Goal: Navigation & Orientation: Find specific page/section

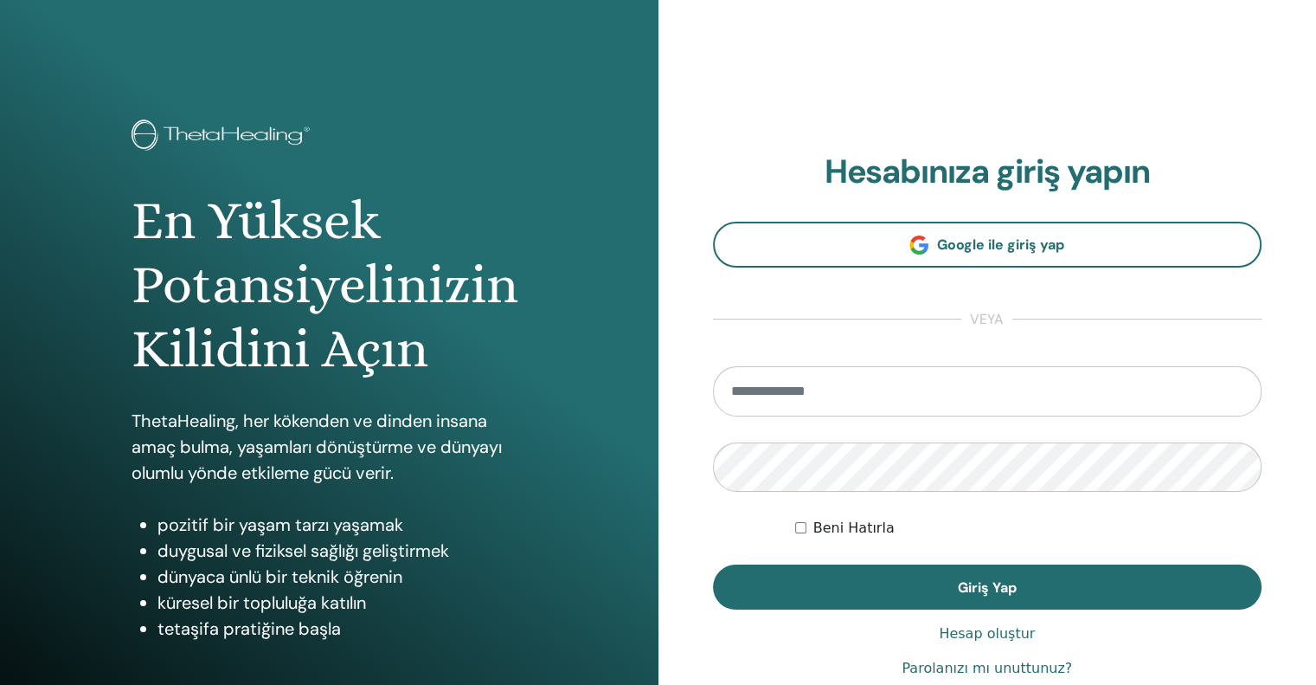
click at [770, 387] on input "email" at bounding box center [988, 391] width 550 height 50
type input "**********"
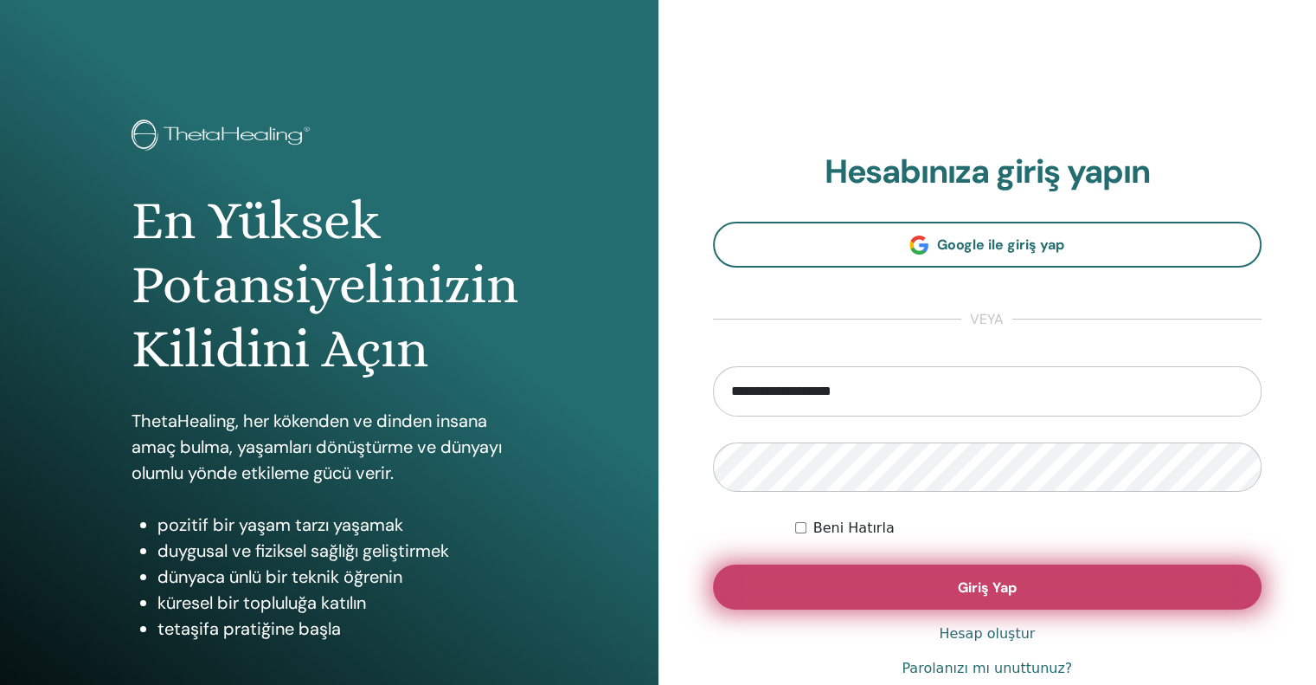
drag, startPoint x: 888, startPoint y: 588, endPoint x: 878, endPoint y: 589, distance: 9.7
click at [886, 588] on button "Giriş Yap" at bounding box center [988, 586] width 550 height 45
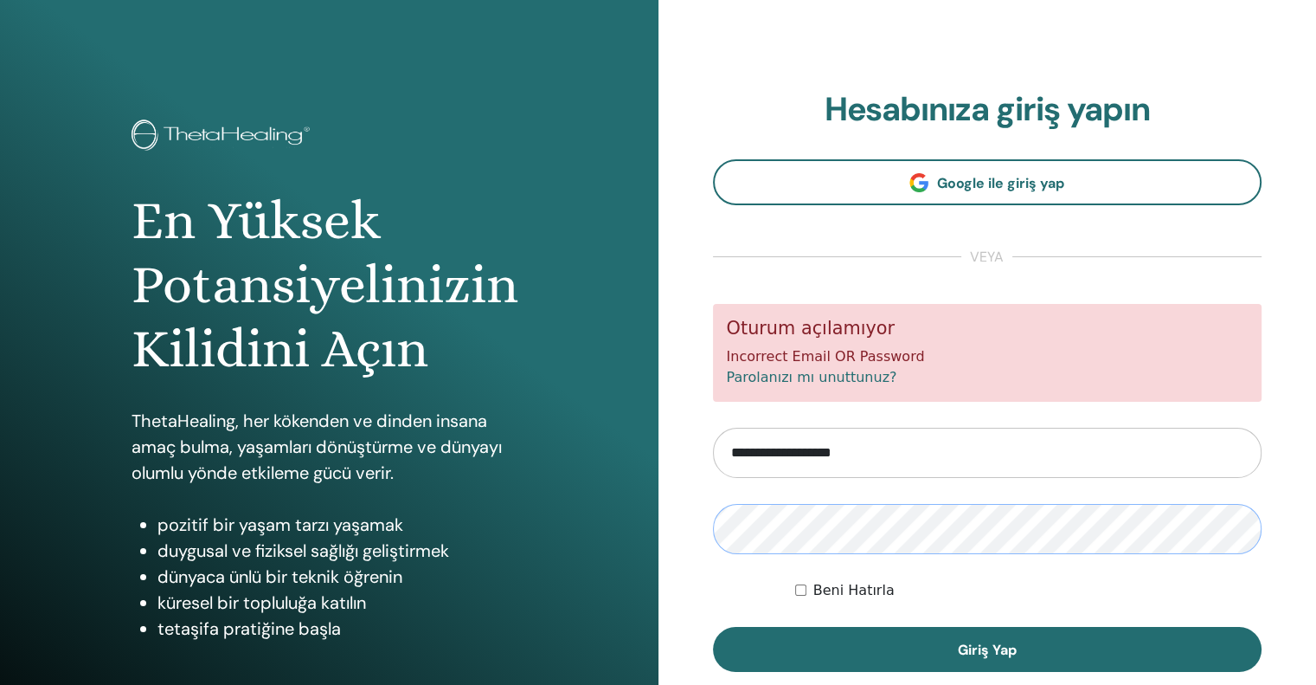
click at [713, 627] on button "Giriş Yap" at bounding box center [988, 649] width 550 height 45
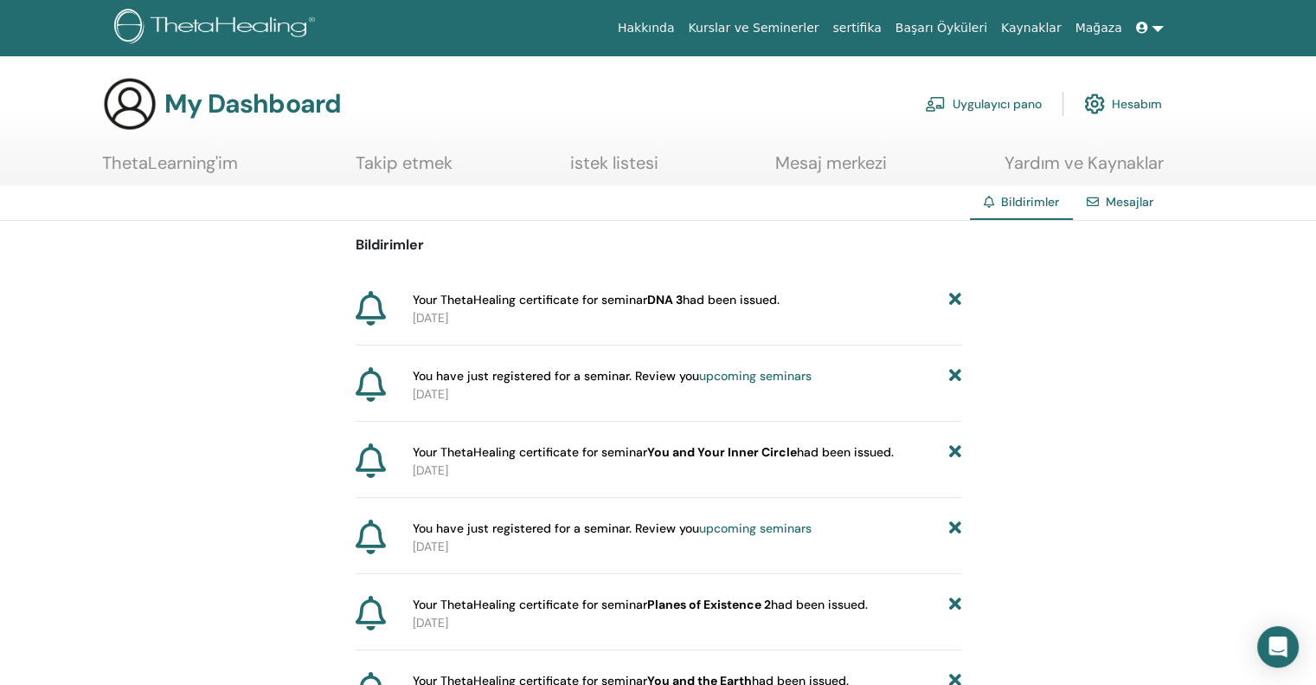
click at [888, 23] on link "sertifika" at bounding box center [857, 28] width 62 height 32
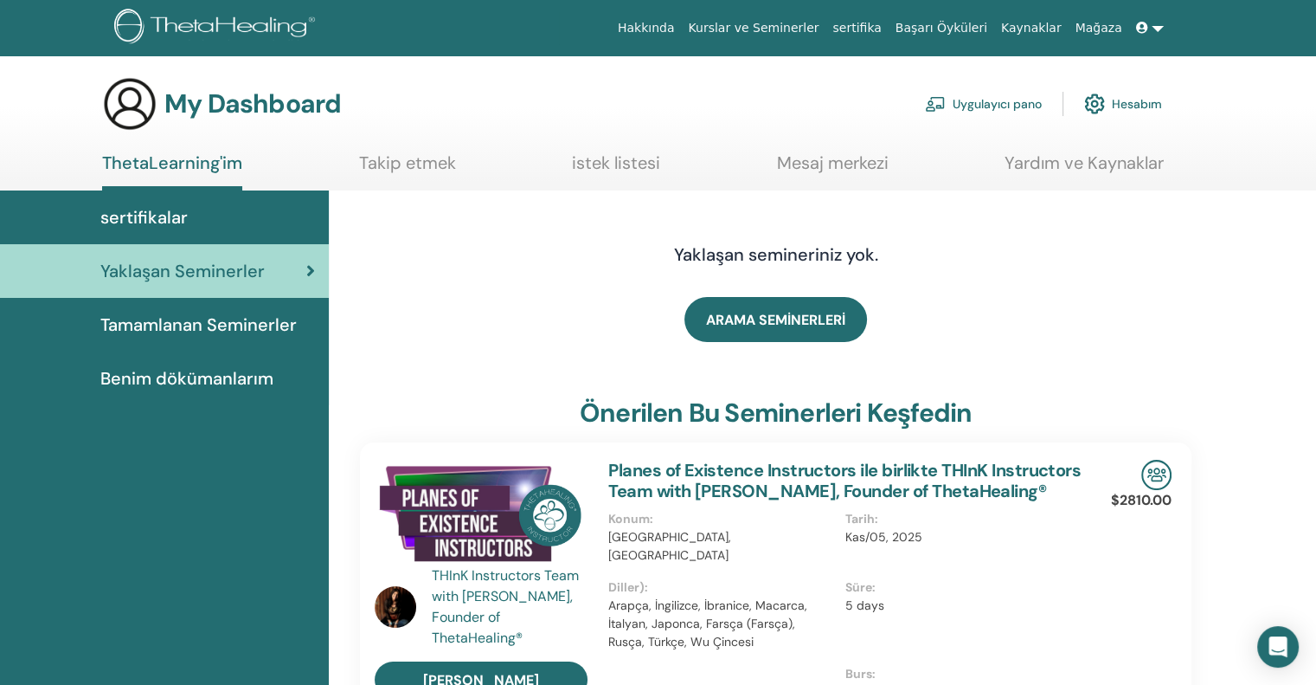
click at [197, 319] on span "Tamamlanan Seminerler" at bounding box center [198, 325] width 196 height 26
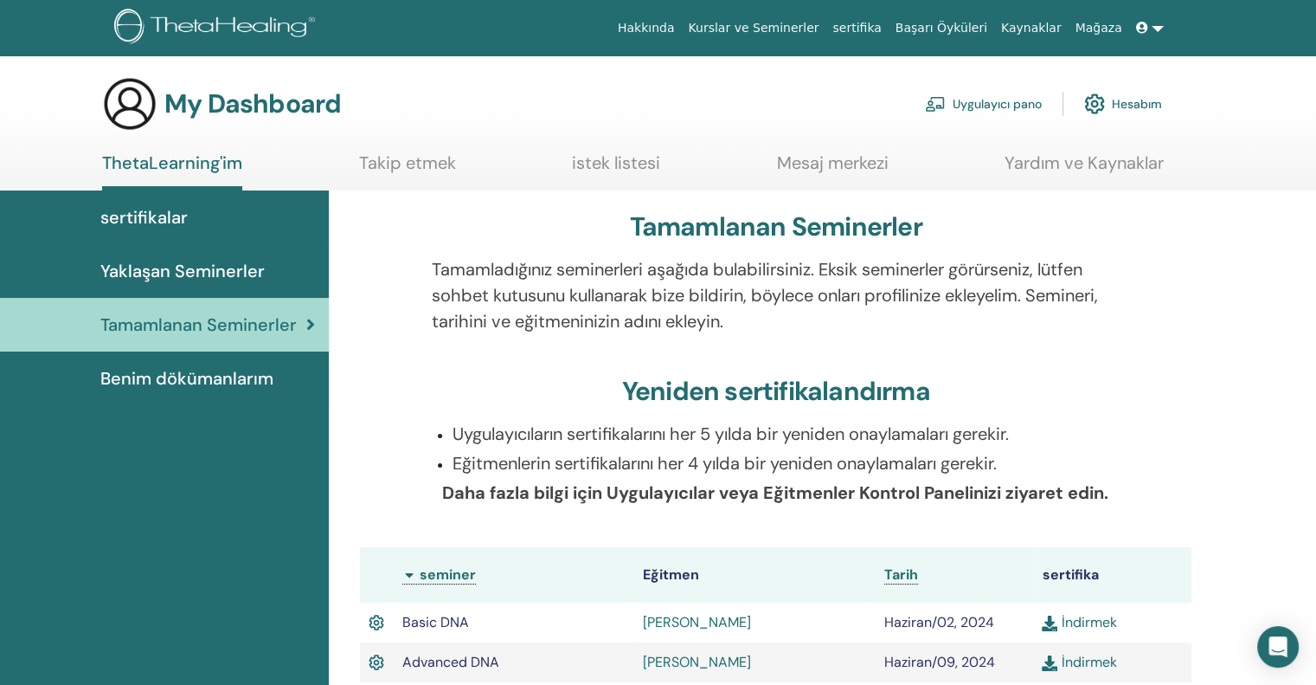
click at [215, 370] on span "Benim dökümanlarım" at bounding box center [186, 378] width 173 height 26
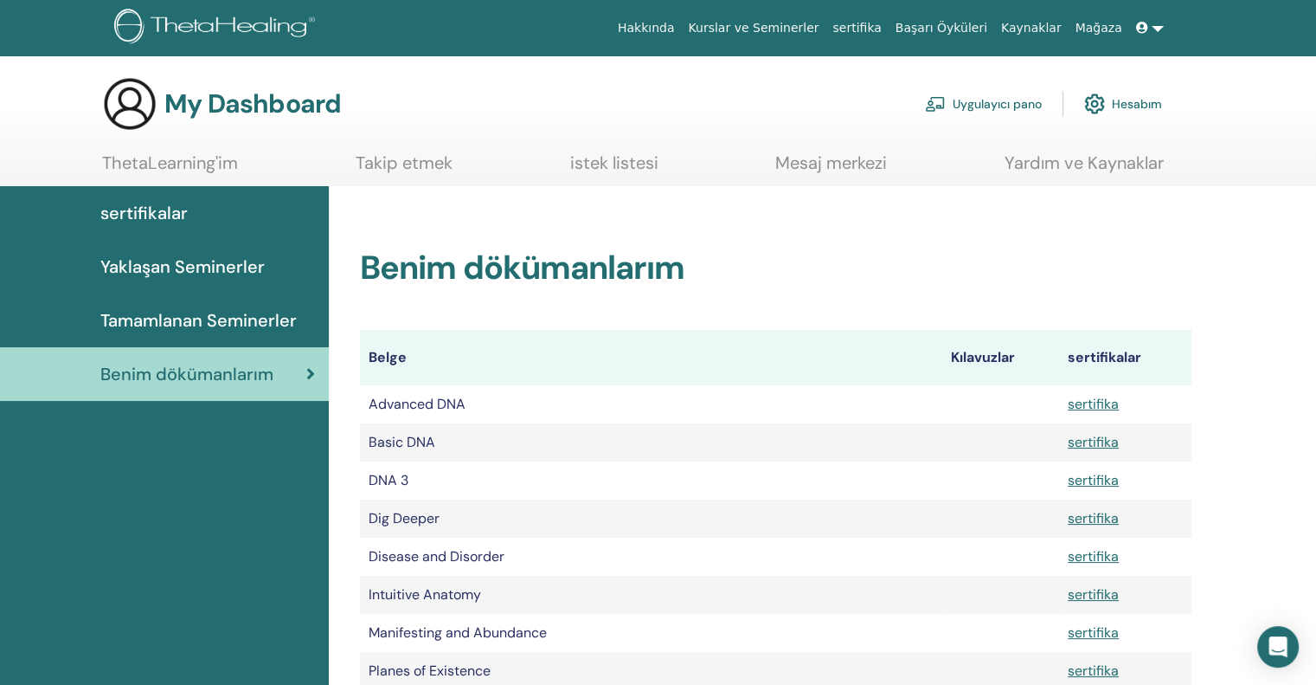
click at [201, 270] on span "Yaklaşan Seminerler" at bounding box center [182, 267] width 164 height 26
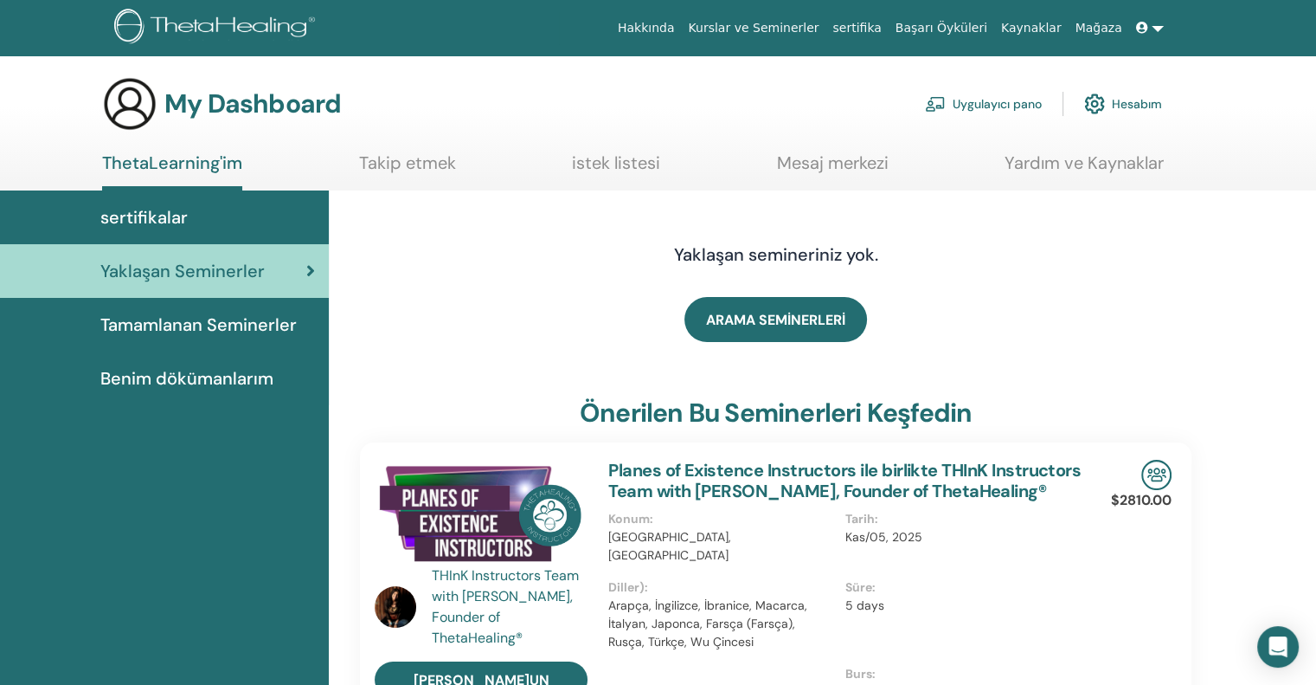
click at [1156, 28] on link at bounding box center [1150, 28] width 42 height 32
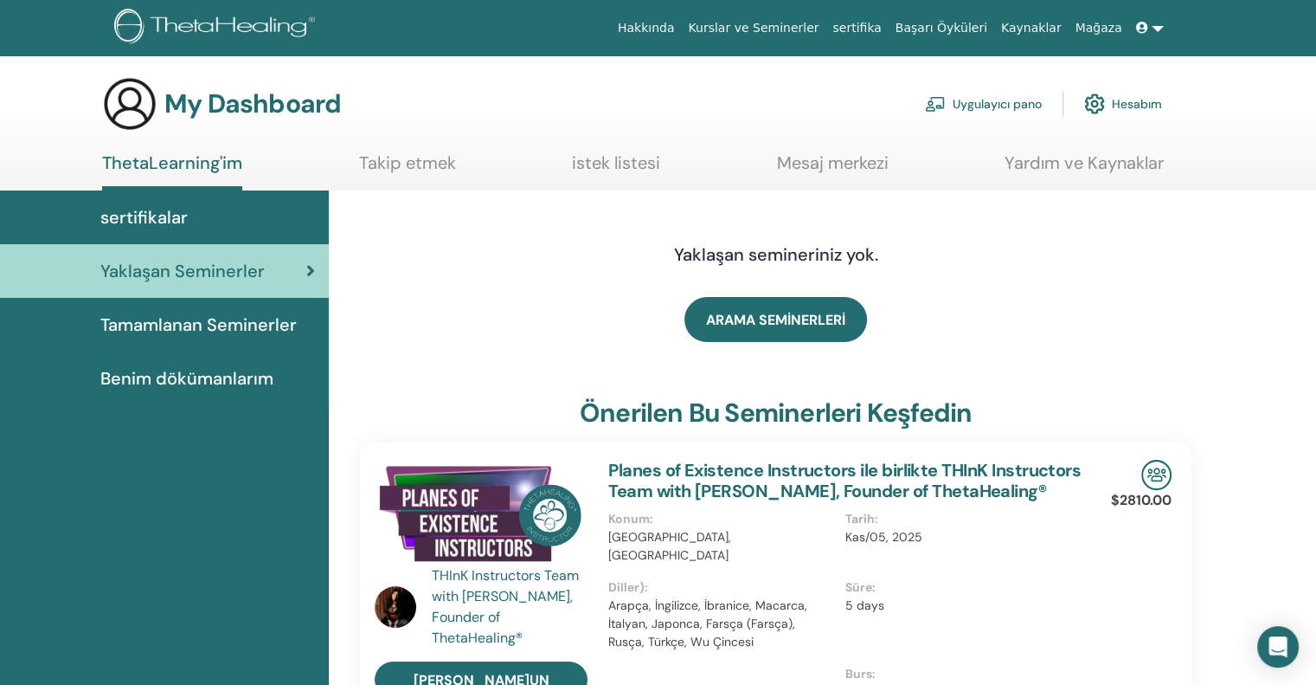
click at [985, 103] on link "Uygulayıcı pano" at bounding box center [983, 104] width 117 height 38
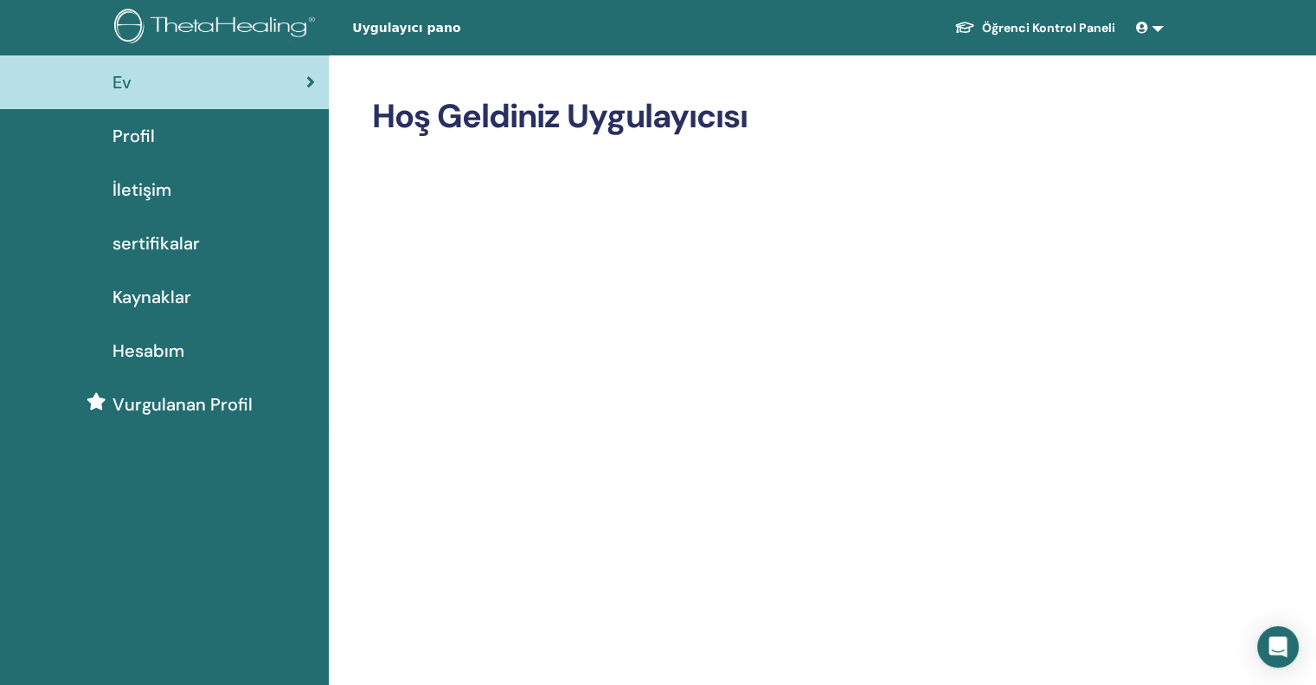
click at [1155, 30] on link at bounding box center [1150, 28] width 42 height 32
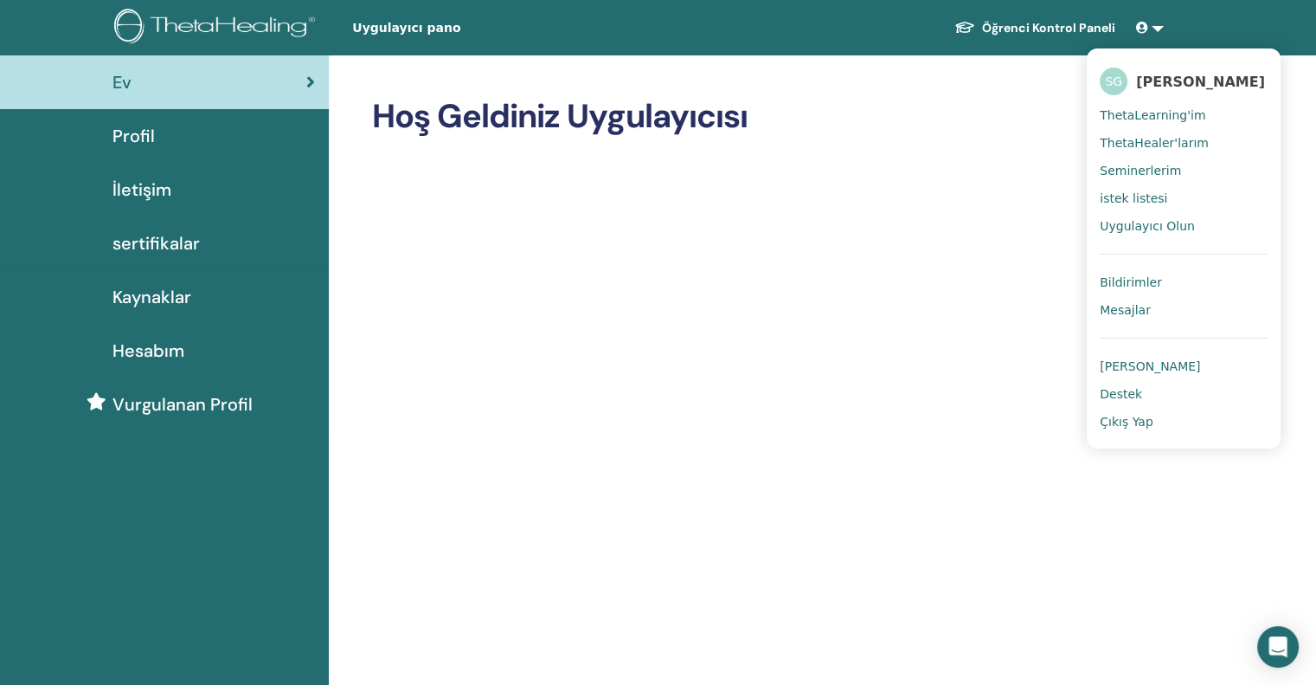
click at [1142, 419] on span "Çıkış Yap" at bounding box center [1127, 422] width 54 height 16
